Goal: Task Accomplishment & Management: Manage account settings

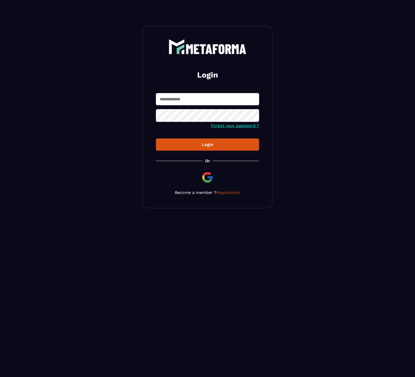
click at [185, 101] on input "text" at bounding box center [207, 99] width 103 height 12
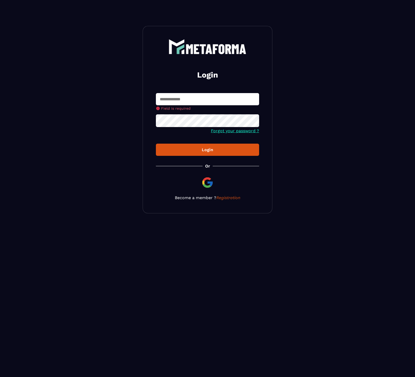
type input "**********"
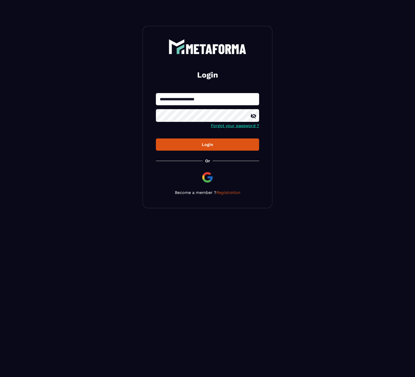
click at [201, 140] on button "Login" at bounding box center [207, 144] width 103 height 12
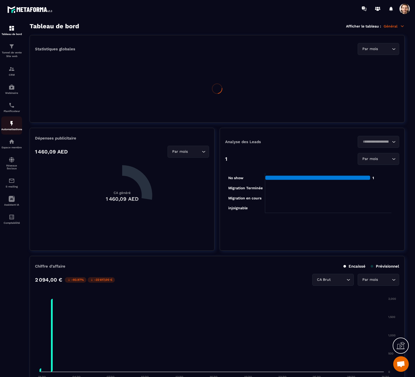
click at [15, 126] on div "Automatisations" at bounding box center [11, 125] width 21 height 10
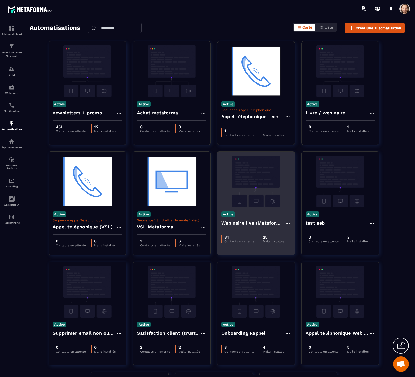
click at [249, 225] on h4 "Webinaire live (Metaforma)" at bounding box center [252, 222] width 63 height 7
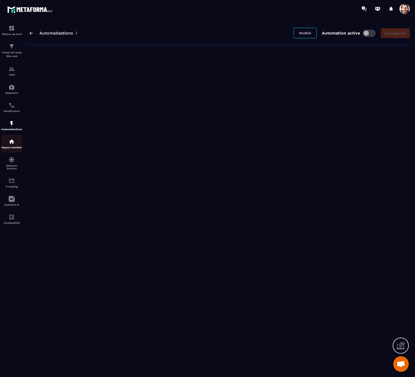
type input "**********"
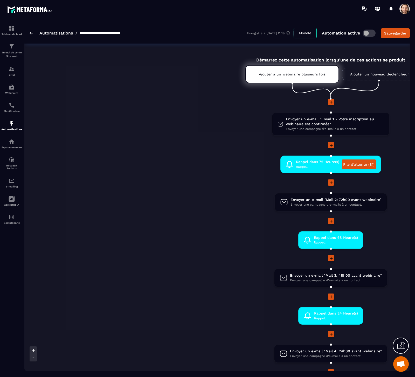
scroll to position [0, 109]
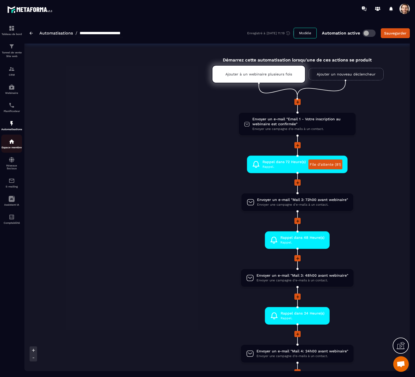
click at [13, 148] on p "Espace membre" at bounding box center [11, 147] width 21 height 3
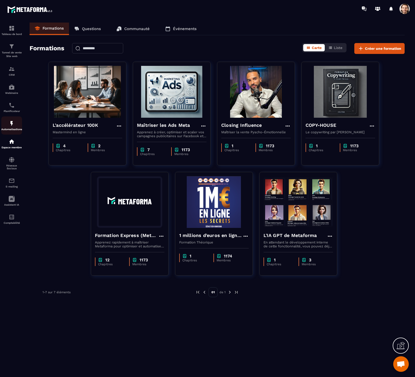
click at [17, 123] on div "Automatisations" at bounding box center [11, 125] width 21 height 10
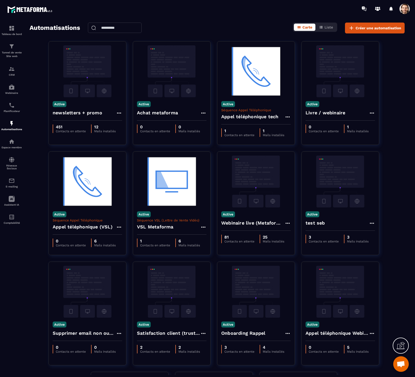
click at [405, 8] on span at bounding box center [404, 9] width 10 height 10
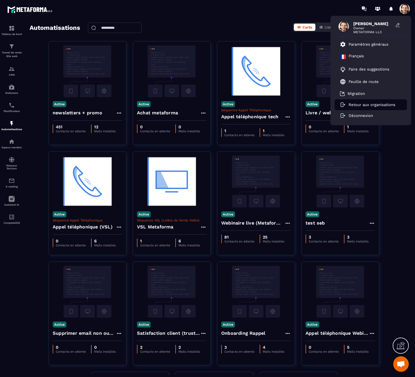
click at [368, 105] on p "Retour aux organisations" at bounding box center [371, 104] width 47 height 5
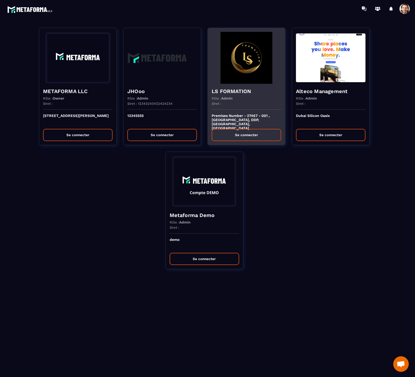
click at [247, 134] on button "Se connecter" at bounding box center [246, 135] width 69 height 12
